Goal: Information Seeking & Learning: Find specific fact

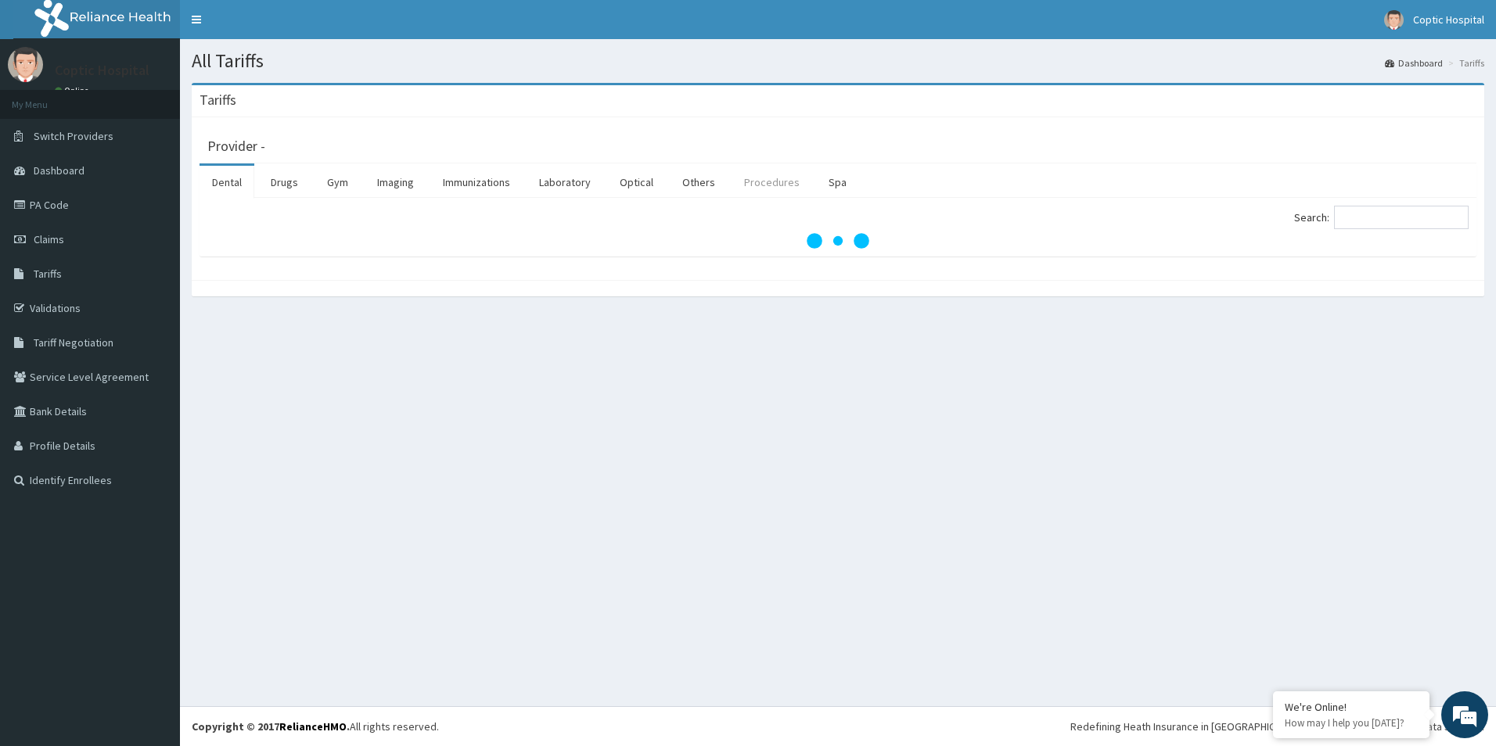
click at [768, 182] on link "Procedures" at bounding box center [772, 182] width 81 height 33
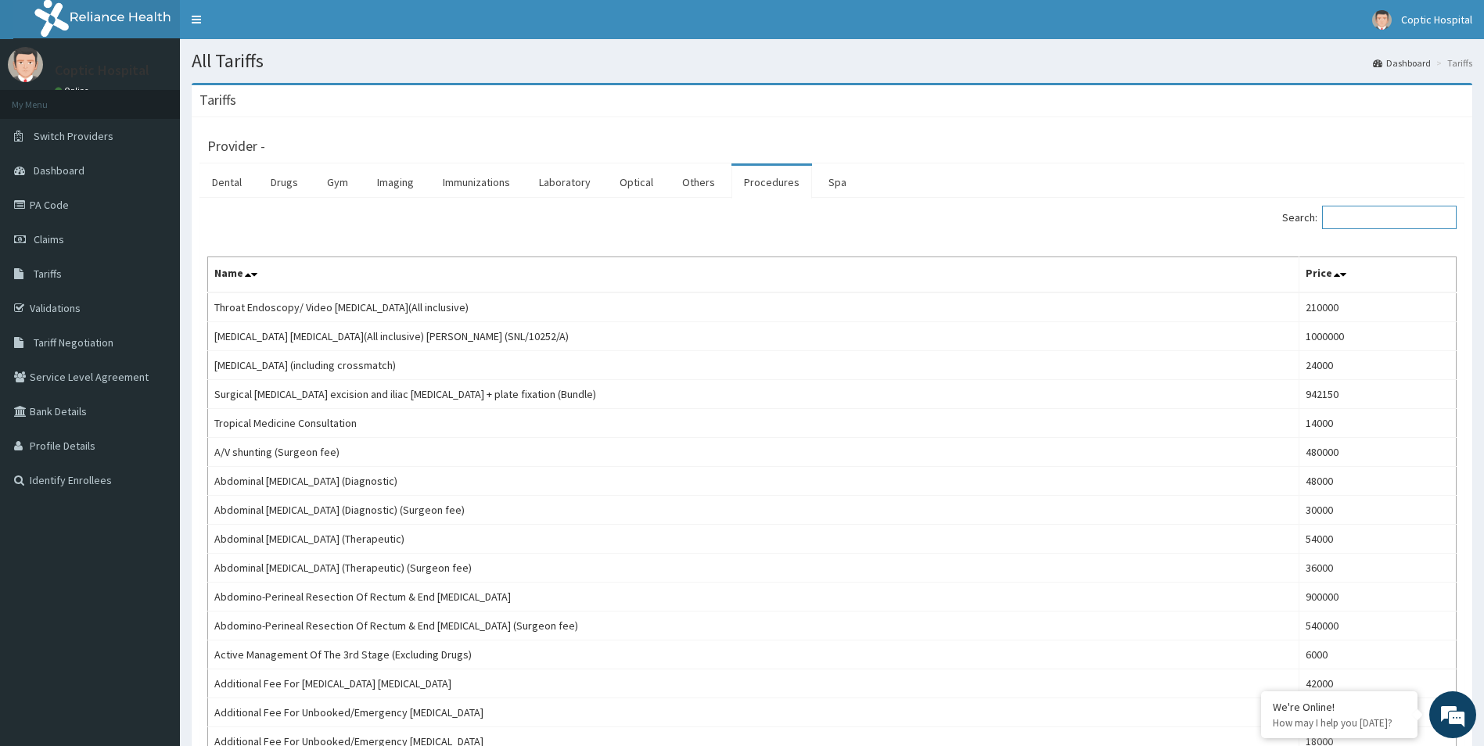
click at [1383, 211] on input "Search:" at bounding box center [1389, 217] width 135 height 23
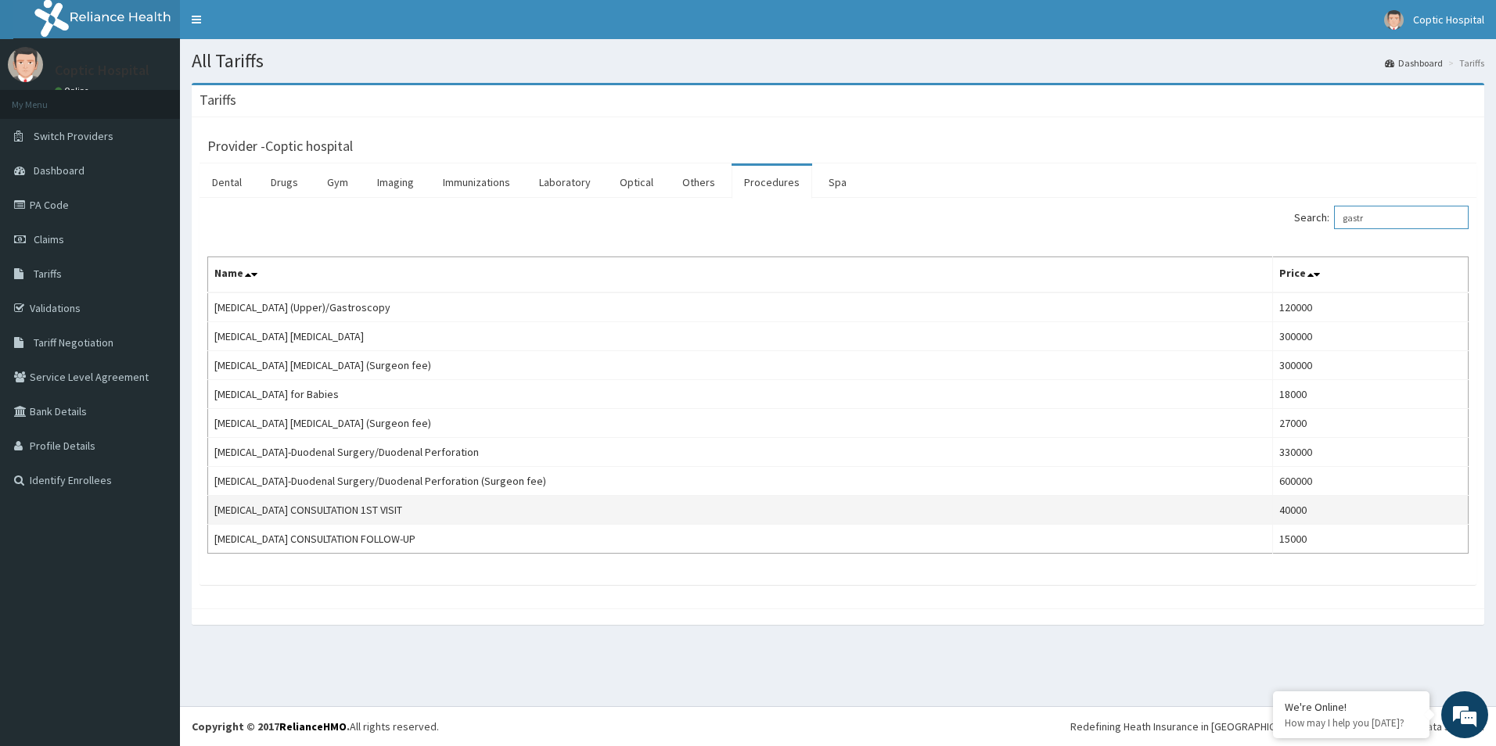
type input "gastr"
drag, startPoint x: 211, startPoint y: 511, endPoint x: 446, endPoint y: 505, distance: 234.8
click at [446, 505] on td "[MEDICAL_DATA] CONSULTATION 1ST VISIT" at bounding box center [740, 510] width 1065 height 29
copy td "[MEDICAL_DATA] CONSULTATION 1ST VISIT"
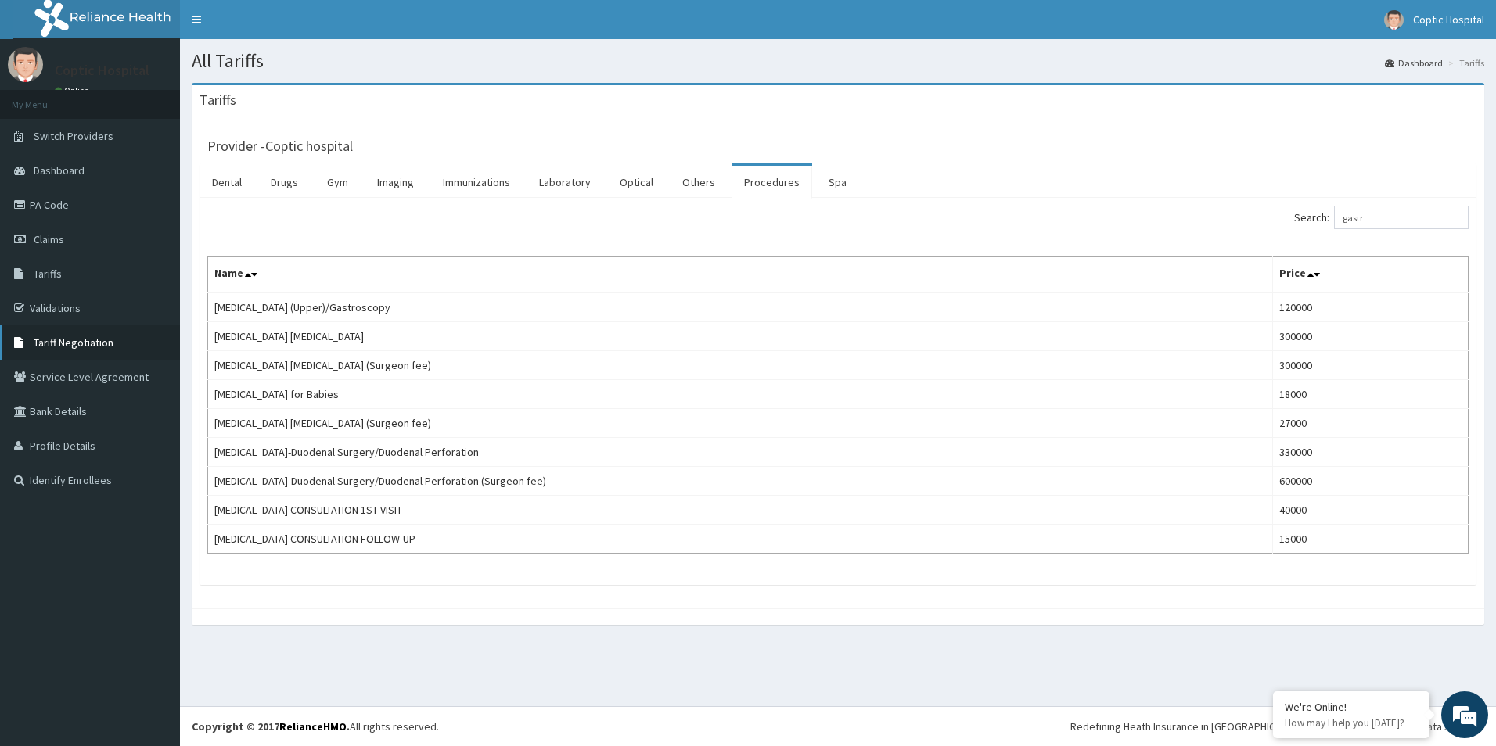
click at [60, 337] on span "Tariff Negotiation" at bounding box center [74, 343] width 80 height 14
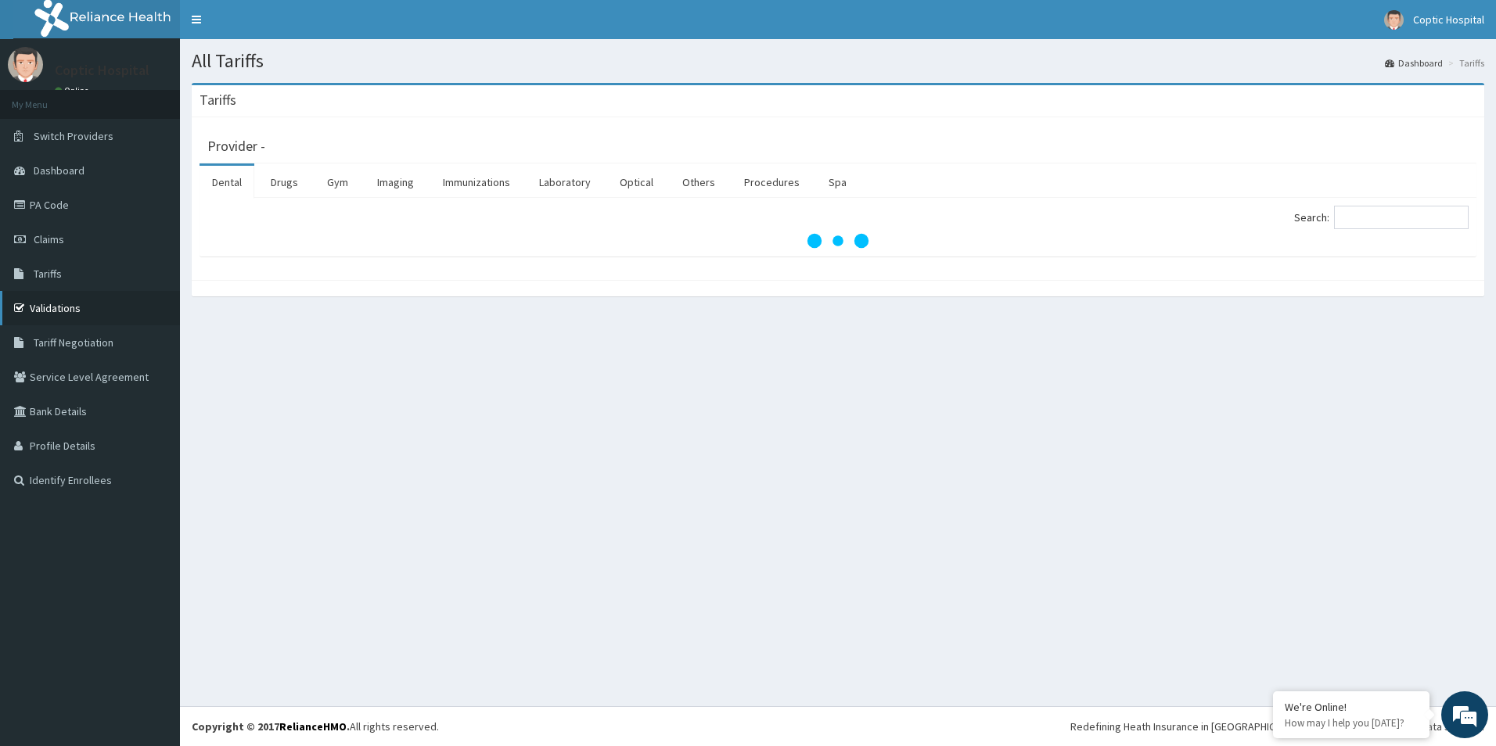
click at [86, 313] on link "Validations" at bounding box center [90, 308] width 180 height 34
